Goal: Navigation & Orientation: Go to known website

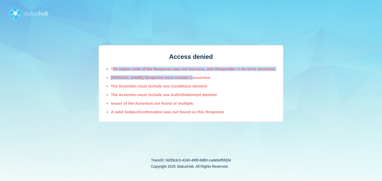
drag, startPoint x: 112, startPoint y: 67, endPoint x: 194, endPoint y: 78, distance: 82.0
click at [194, 78] on ul "The status code of the Response was not Success, was Responder -> An error occu…" at bounding box center [191, 90] width 169 height 47
click at [194, 78] on li "[PERSON_NAME] Response must contain 1 assertion" at bounding box center [193, 77] width 164 height 4
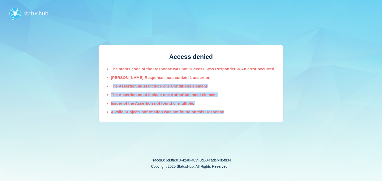
drag, startPoint x: 174, startPoint y: 89, endPoint x: 235, endPoint y: 113, distance: 65.9
click at [233, 113] on ul "The status code of the Response was not Success, was Responder -> An error occu…" at bounding box center [191, 90] width 169 height 47
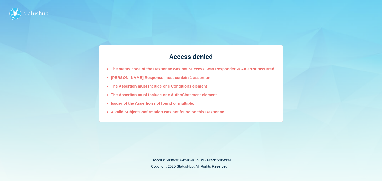
click at [243, 115] on section "Access denied The status code of the Response was not Success, was Responder ->…" at bounding box center [190, 83] width 185 height 77
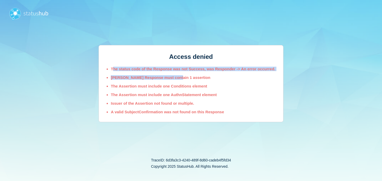
drag, startPoint x: 113, startPoint y: 68, endPoint x: 175, endPoint y: 79, distance: 63.8
click at [177, 78] on ul "The status code of the Response was not Success, was Responder -> An error occu…" at bounding box center [191, 90] width 169 height 47
click at [175, 79] on li "[PERSON_NAME] Response must contain 1 assertion" at bounding box center [193, 77] width 164 height 4
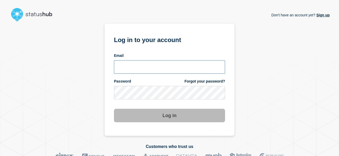
click at [151, 66] on input "email input" at bounding box center [169, 67] width 111 height 14
